Goal: Find specific page/section: Find specific page/section

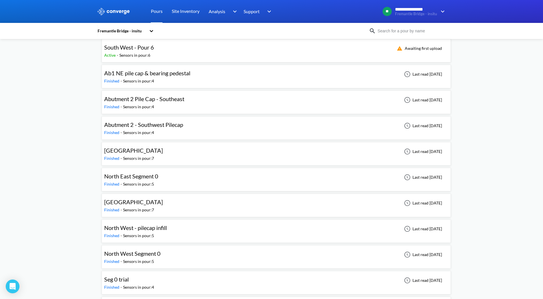
scroll to position [429, 0]
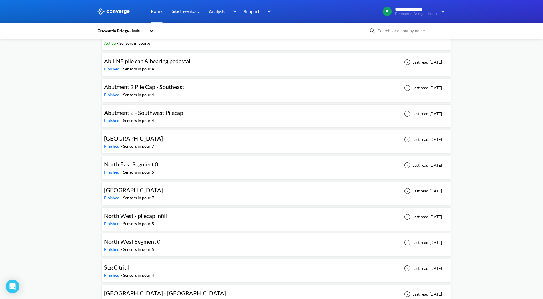
click at [145, 164] on span "North East Segment 0" at bounding box center [131, 163] width 54 height 7
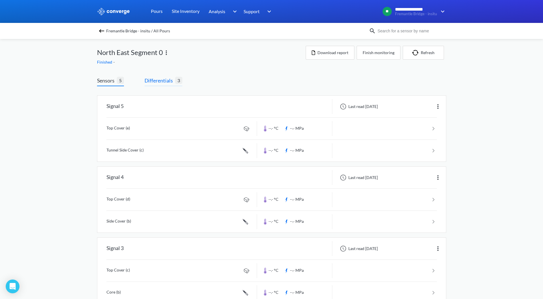
click at [162, 79] on span "Differentials" at bounding box center [159, 80] width 31 height 8
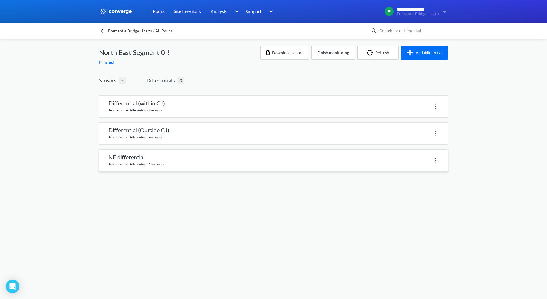
click at [160, 157] on link at bounding box center [273, 160] width 348 height 22
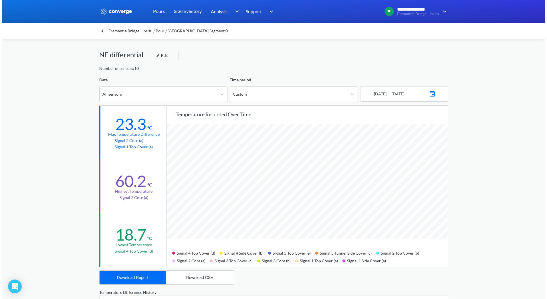
scroll to position [479, 543]
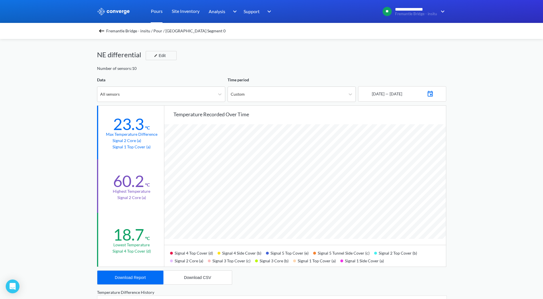
click at [154, 11] on link "Pours" at bounding box center [157, 11] width 12 height 23
